Goal: Navigation & Orientation: Find specific page/section

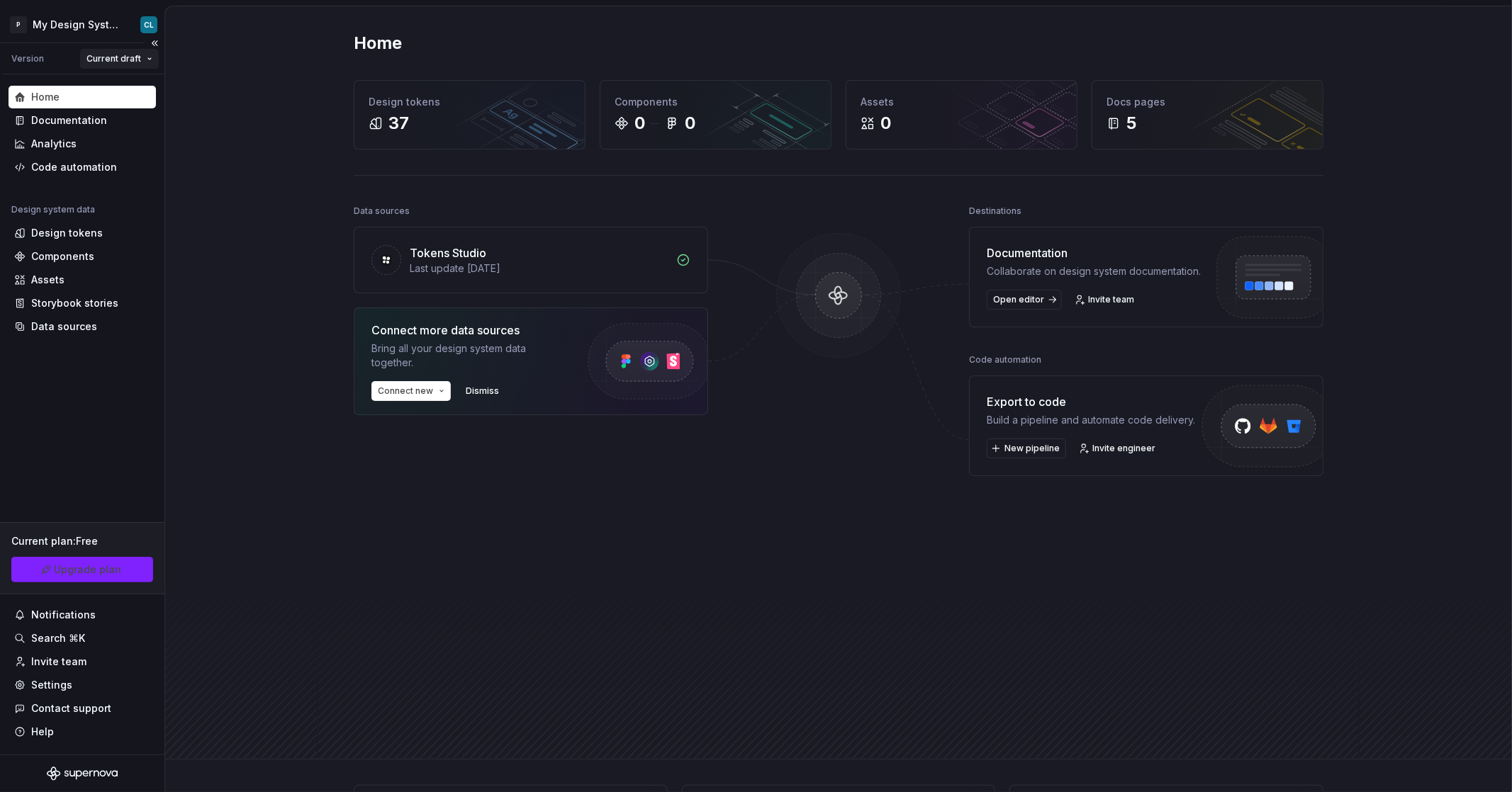
click at [112, 58] on html "P My Design System CL Version Current draft Home Documentation Analytics Code a…" at bounding box center [756, 396] width 1512 height 792
click at [131, 100] on div "v 0.2.0 - más pipo" at bounding box center [146, 110] width 120 height 23
click at [105, 58] on html "P My Design System CL Version v 0.2.0 - más pipo Home Documentation Analytics C…" at bounding box center [756, 396] width 1512 height 792
click at [112, 82] on div "Current draft" at bounding box center [134, 87] width 92 height 14
